Goal: Information Seeking & Learning: Learn about a topic

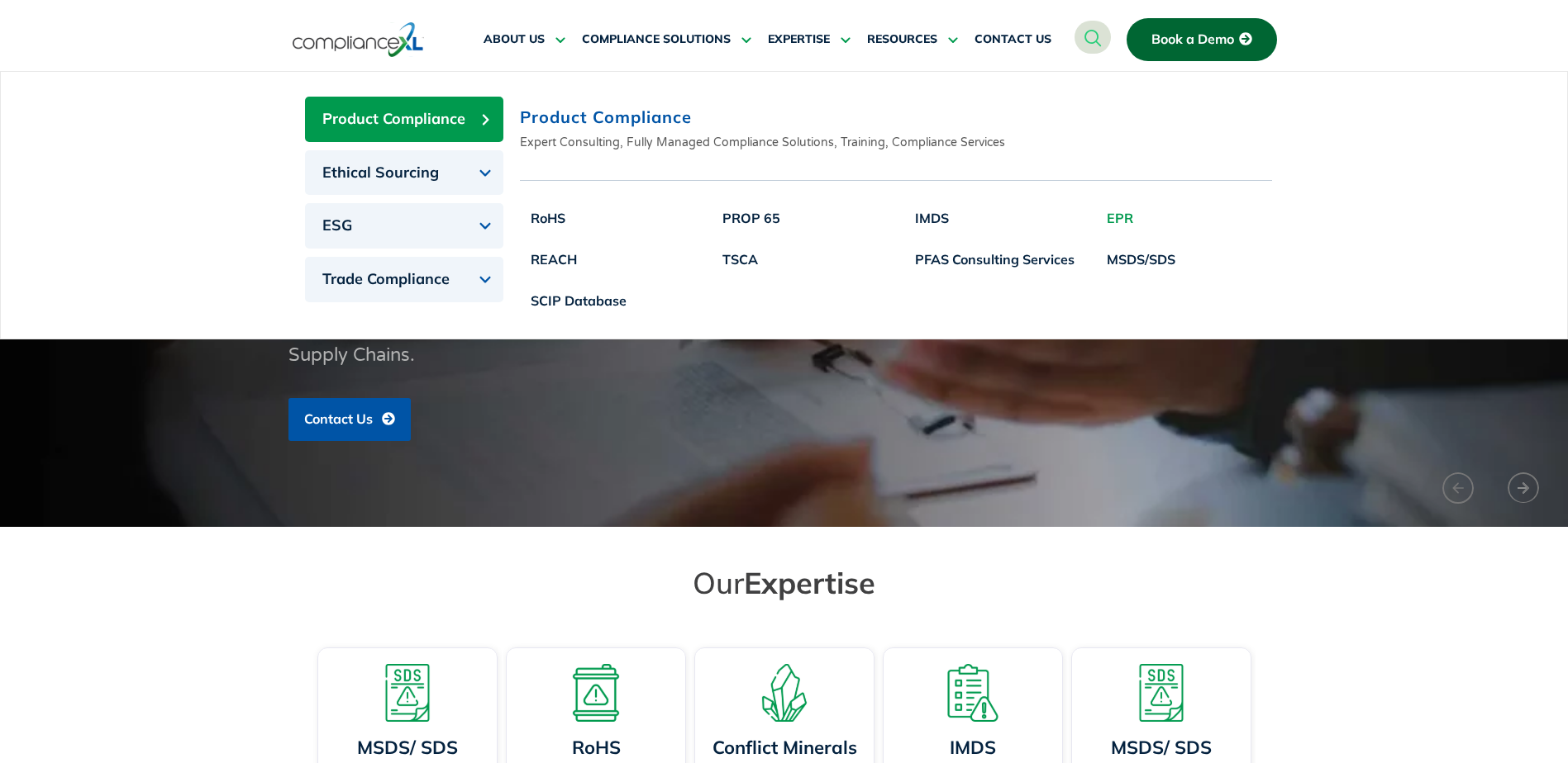
click at [1116, 213] on link "EPR" at bounding box center [1140, 218] width 90 height 42
